Goal: Contribute content: Contribute content

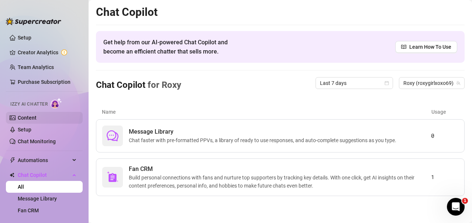
click at [29, 116] on link "Content" at bounding box center [27, 118] width 19 height 6
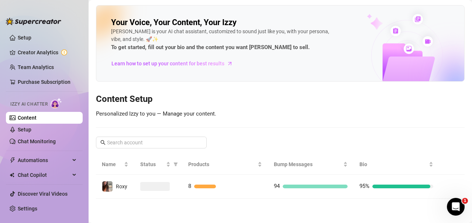
click at [35, 115] on link "Content" at bounding box center [27, 118] width 19 height 6
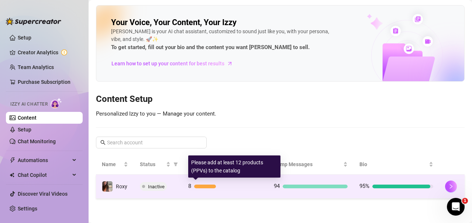
click at [241, 185] on div at bounding box center [228, 187] width 68 height 4
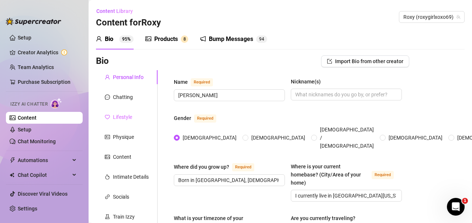
radio input "true"
type input "[DATE]"
click at [174, 36] on div "Products" at bounding box center [166, 39] width 24 height 9
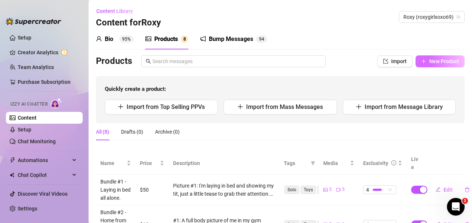
click at [430, 60] on span "New Product" at bounding box center [444, 61] width 30 height 6
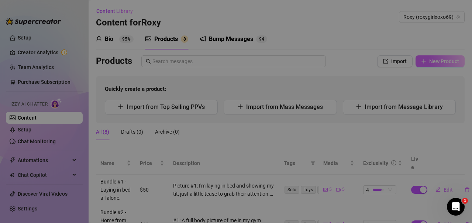
type textarea "Type your message here..."
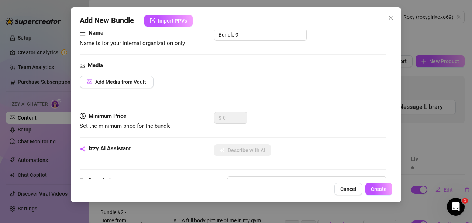
scroll to position [51, 0]
click at [130, 82] on span "Add Media from Vault" at bounding box center [120, 82] width 51 height 6
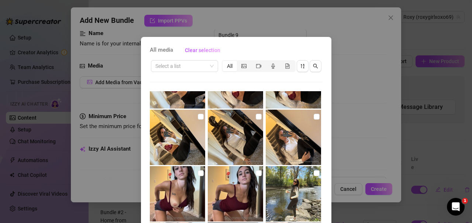
scroll to position [99, 0]
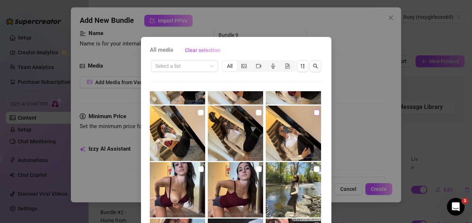
click at [314, 110] on input "checkbox" at bounding box center [317, 113] width 6 height 6
checkbox input "true"
click at [256, 114] on input "checkbox" at bounding box center [259, 113] width 6 height 6
checkbox input "true"
click at [198, 110] on input "checkbox" at bounding box center [201, 113] width 6 height 6
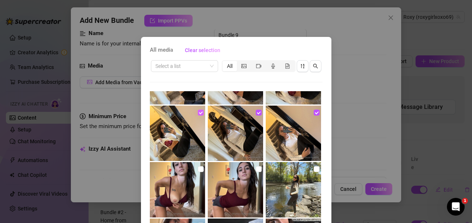
click at [198, 113] on input "checkbox" at bounding box center [201, 113] width 6 height 6
checkbox input "false"
click at [256, 113] on input "checkbox" at bounding box center [259, 113] width 6 height 6
checkbox input "false"
click at [312, 112] on img at bounding box center [293, 133] width 55 height 55
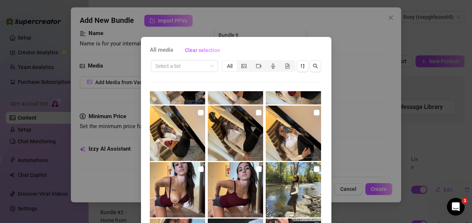
checkbox input "false"
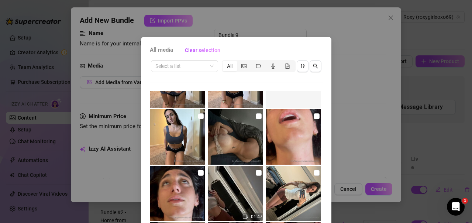
scroll to position [433, 0]
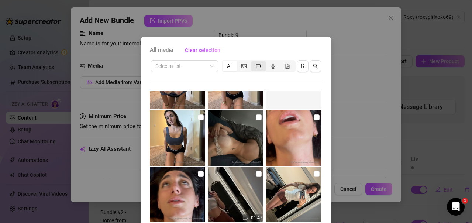
click at [256, 66] on icon "video-camera" at bounding box center [258, 65] width 5 height 5
click at [253, 62] on input "segmented control" at bounding box center [253, 62] width 0 height 0
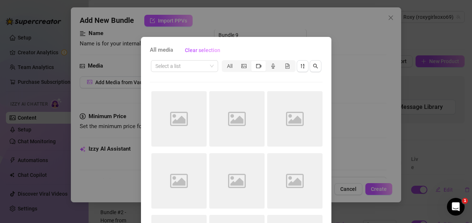
scroll to position [0, 0]
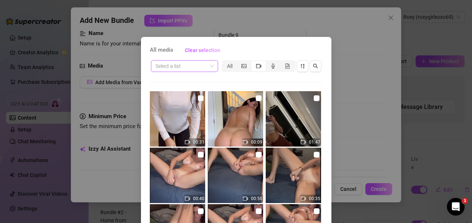
click at [207, 66] on span at bounding box center [184, 66] width 58 height 11
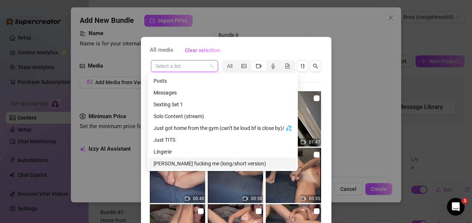
click at [198, 165] on div "[PERSON_NAME] fucking me (long/short version)" at bounding box center [223, 163] width 138 height 8
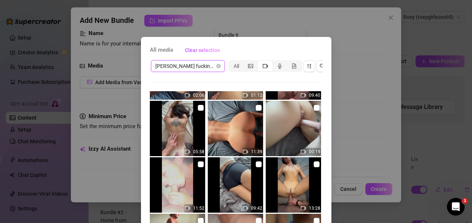
scroll to position [103, 0]
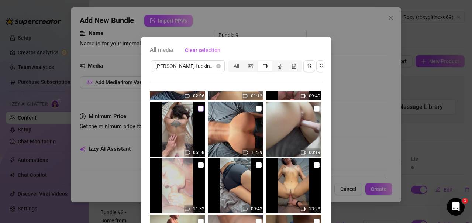
click at [198, 109] on input "checkbox" at bounding box center [201, 109] width 6 height 6
checkbox input "false"
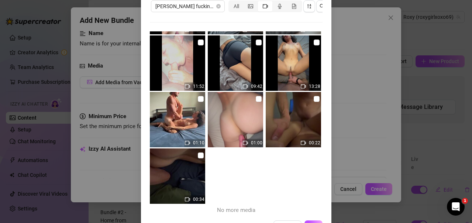
scroll to position [92, 0]
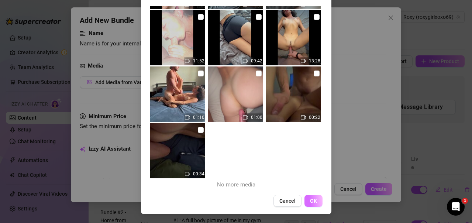
click at [306, 198] on button "OK" at bounding box center [313, 201] width 18 height 12
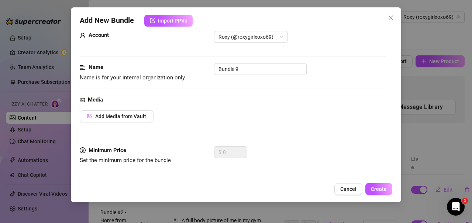
scroll to position [16, 0]
click at [243, 68] on input "Bundle 9" at bounding box center [260, 69] width 93 height 12
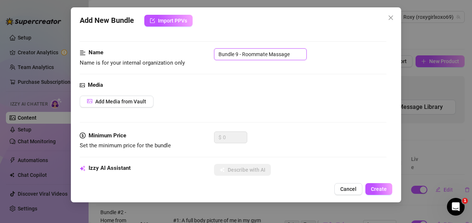
scroll to position [0, 0]
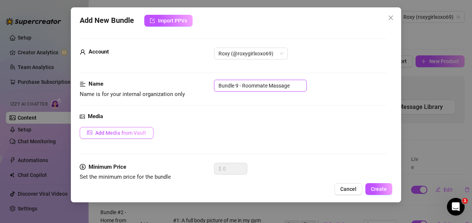
type input "Bundle 9 - Roommate Massage"
click at [118, 136] on span "Add Media from Vault" at bounding box center [120, 133] width 51 height 6
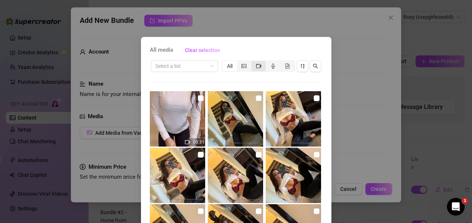
click at [256, 65] on icon "video-camera" at bounding box center [258, 65] width 5 height 5
click at [253, 62] on input "segmented control" at bounding box center [253, 62] width 0 height 0
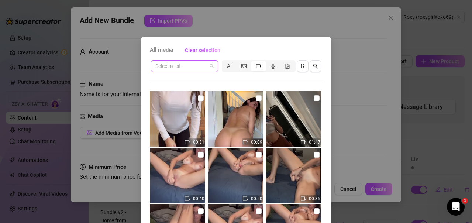
click at [195, 69] on input "search" at bounding box center [181, 66] width 52 height 11
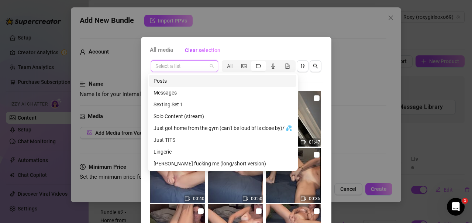
click at [207, 65] on span at bounding box center [184, 66] width 58 height 11
click at [199, 67] on input "search" at bounding box center [181, 66] width 52 height 11
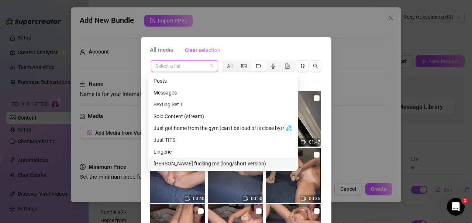
click at [186, 161] on div "[PERSON_NAME] fucking me (long/short version)" at bounding box center [223, 163] width 138 height 8
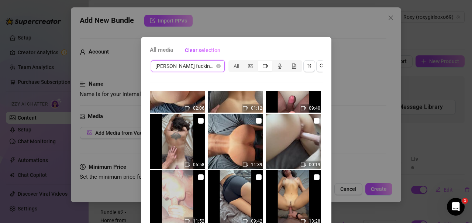
scroll to position [91, 0]
click at [198, 120] on input "checkbox" at bounding box center [201, 120] width 6 height 6
checkbox input "true"
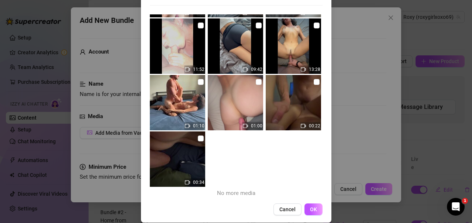
scroll to position [92, 0]
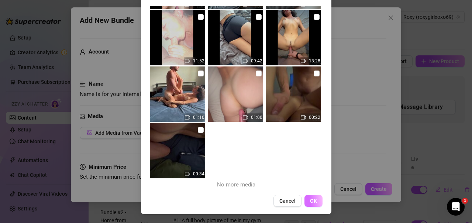
click at [307, 204] on button "OK" at bounding box center [313, 201] width 18 height 12
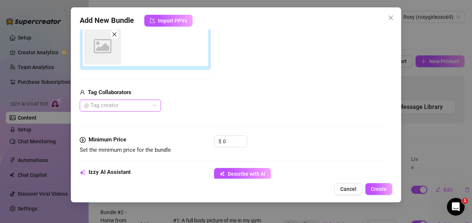
scroll to position [134, 0]
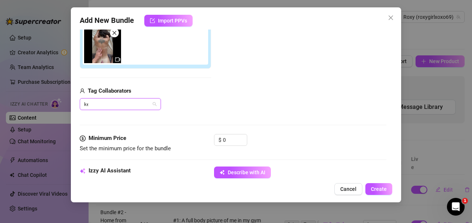
type input "[PERSON_NAME]"
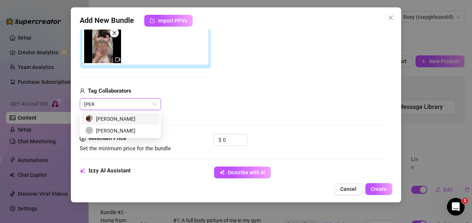
click at [121, 118] on div "[PERSON_NAME]" at bounding box center [120, 119] width 69 height 8
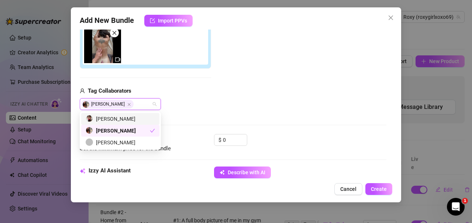
click at [115, 117] on div "[PERSON_NAME]" at bounding box center [120, 119] width 69 height 8
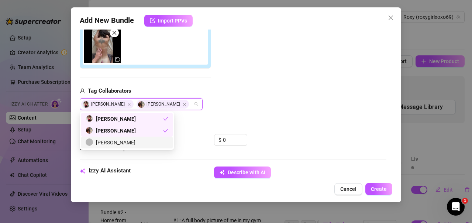
click at [125, 142] on div "[PERSON_NAME]" at bounding box center [127, 142] width 83 height 8
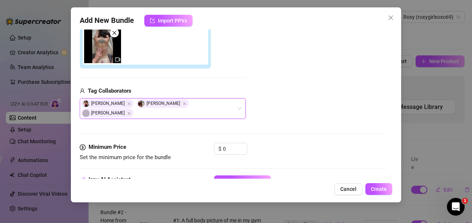
click at [271, 104] on div "Add Media from Vault Attached Media Tag Collaborators [PERSON_NAME], [PERSON_NA…" at bounding box center [233, 56] width 307 height 126
click at [234, 143] on input "0" at bounding box center [235, 148] width 24 height 11
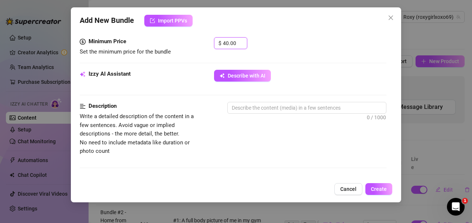
scroll to position [241, 0]
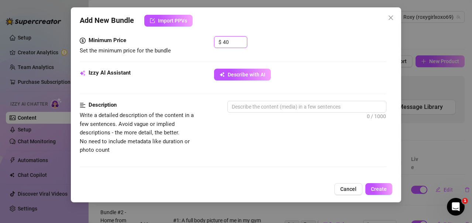
type input "4"
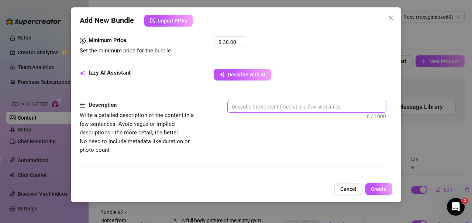
type input "30"
click at [248, 101] on textarea at bounding box center [307, 106] width 158 height 11
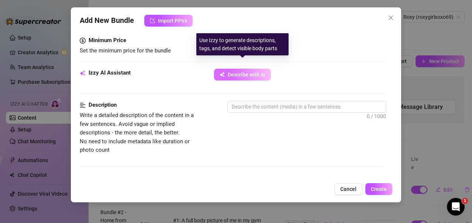
click at [243, 72] on span "Describe with AI" at bounding box center [247, 75] width 38 height 6
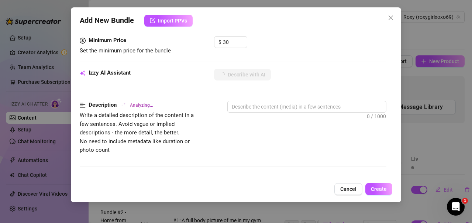
type textarea "Roxy"
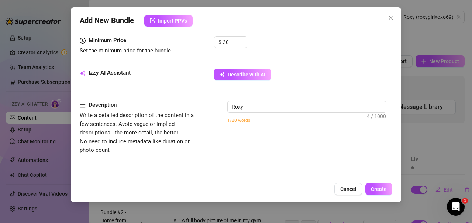
type textarea "[PERSON_NAME]"
type textarea "[PERSON_NAME] is"
type textarea "[PERSON_NAME] is fully"
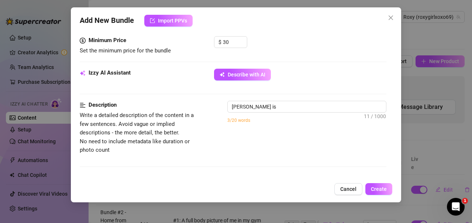
type textarea "[PERSON_NAME] is fully"
type textarea "[PERSON_NAME] is fully naked"
type textarea "[PERSON_NAME] is fully naked in"
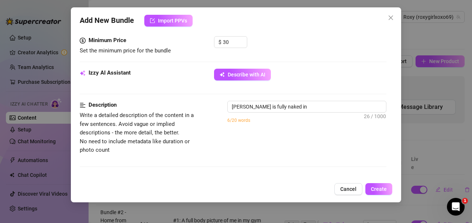
type textarea "[PERSON_NAME] is fully naked in bed,"
type textarea "[PERSON_NAME] is fully naked in bed, playing"
type textarea "[PERSON_NAME] is fully naked in bed, playing with"
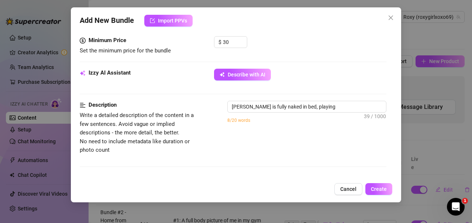
type textarea "[PERSON_NAME] is fully naked in bed, playing with"
type textarea "[PERSON_NAME] is fully naked in bed, playing with her"
type textarea "[PERSON_NAME] is fully naked in bed, playing with her big"
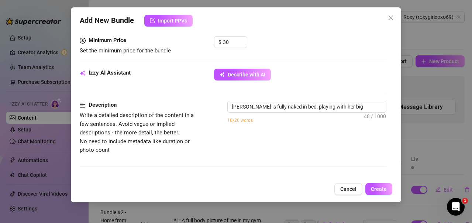
type textarea "[PERSON_NAME] is fully naked in bed, playing with her big natural"
type textarea "[PERSON_NAME] is fully naked in bed, playing with her big natural tits"
type textarea "[PERSON_NAME] is fully naked in bed, playing with her big natural tits and"
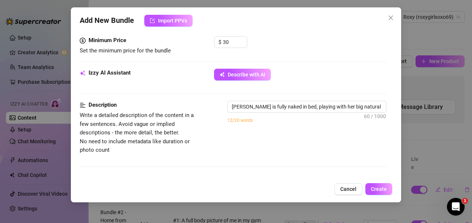
type textarea "[PERSON_NAME] is fully naked in bed, playing with her big natural tits and"
type textarea "[PERSON_NAME] is fully naked in bed, playing with her big natural tits and spre…"
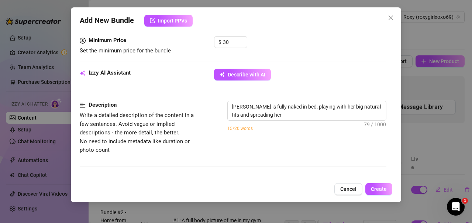
type textarea "[PERSON_NAME] is fully naked in bed, playing with her big natural tits and spre…"
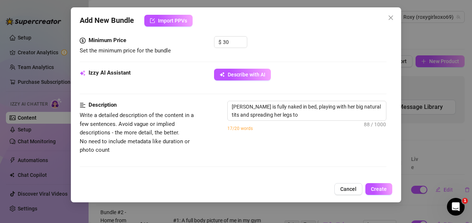
type textarea "[PERSON_NAME] is fully naked in bed, playing with her big natural tits and spre…"
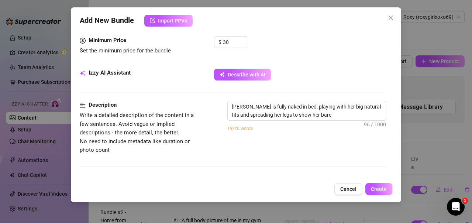
type textarea "[PERSON_NAME] is fully naked in bed, playing with her big natural tits and spre…"
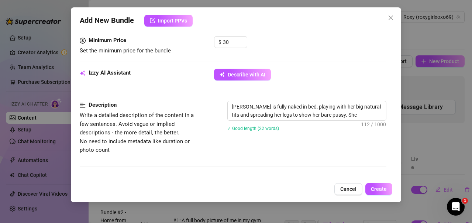
type textarea "[PERSON_NAME] is fully naked in bed, playing with her big natural tits and spre…"
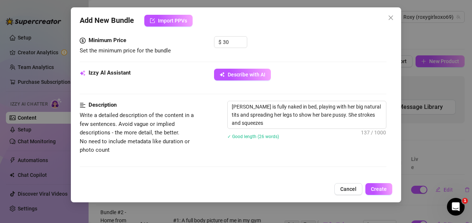
type textarea "[PERSON_NAME] is fully naked in bed, playing with her big natural tits and spre…"
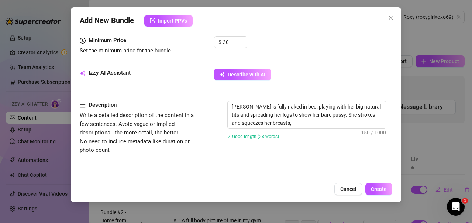
type textarea "[PERSON_NAME] is fully naked in bed, playing with her big natural tits and spre…"
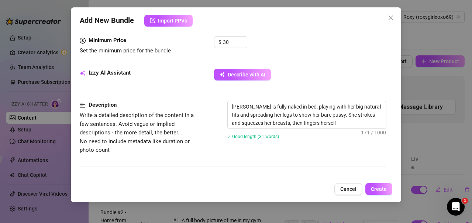
type textarea "[PERSON_NAME] is fully naked in bed, playing with her big natural tits and spre…"
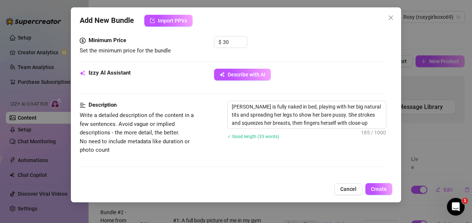
type textarea "[PERSON_NAME] is fully naked in bed, playing with her big natural tits and spre…"
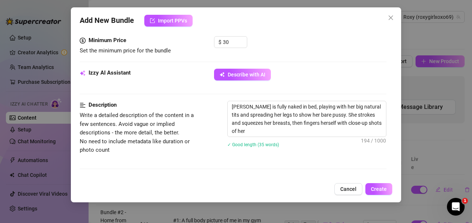
type textarea "[PERSON_NAME] is fully naked in bed, playing with her big natural tits and spre…"
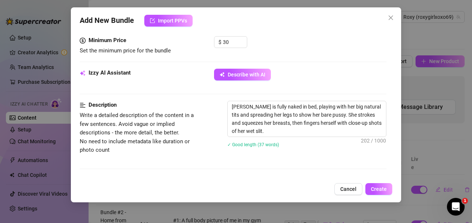
type textarea "[PERSON_NAME] is fully naked in bed, playing with her big natural tits and spre…"
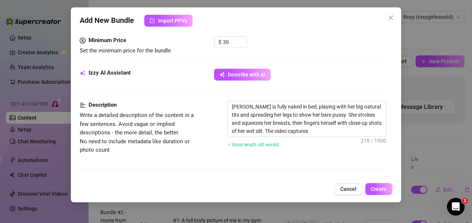
type textarea "[PERSON_NAME] is fully naked in bed, playing with her big natural tits and spre…"
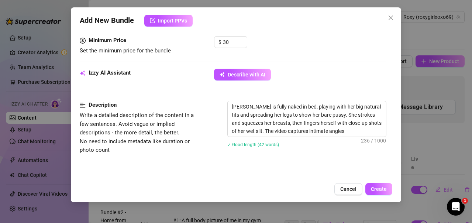
type textarea "[PERSON_NAME] is fully naked in bed, playing with her big natural tits and spre…"
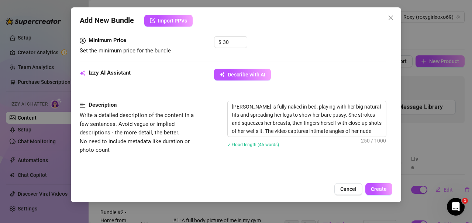
type textarea "[PERSON_NAME] is fully naked in bed, playing with her big natural tits and spre…"
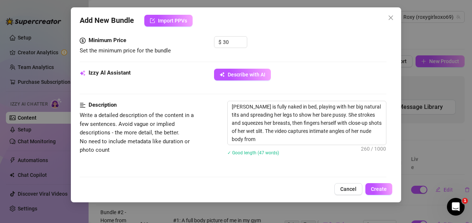
type textarea "[PERSON_NAME] is fully naked in bed, playing with her big natural tits and spre…"
